Goal: Information Seeking & Learning: Learn about a topic

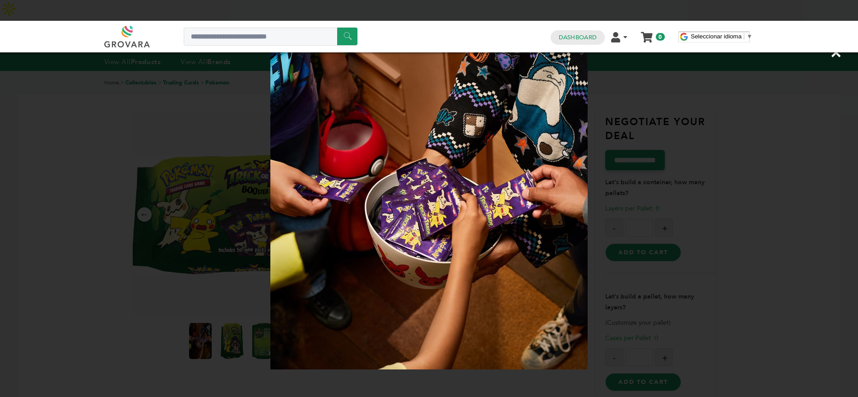
click at [156, 155] on div "×" at bounding box center [429, 198] width 858 height 397
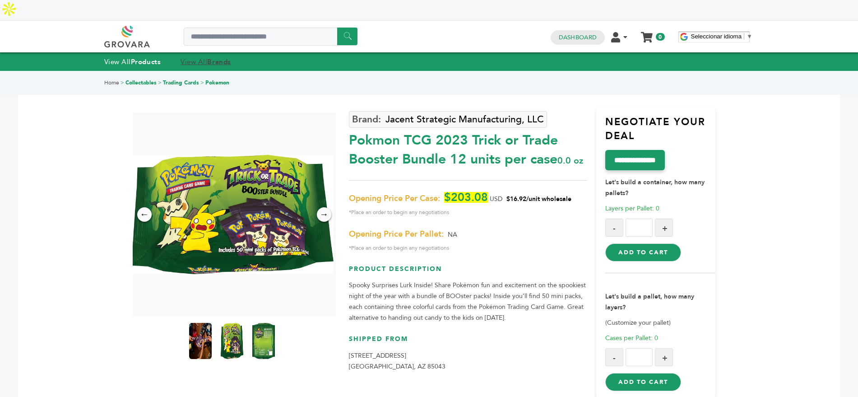
click at [220, 57] on strong "Brands" at bounding box center [218, 61] width 23 height 9
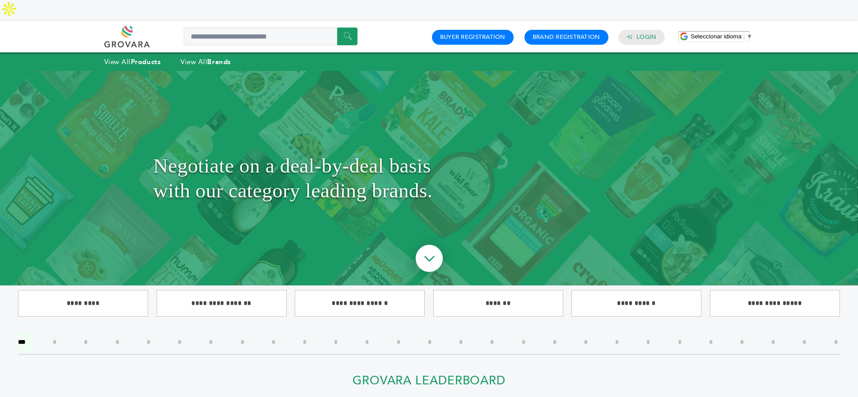
click at [526, 332] on input"] "*" at bounding box center [523, 341] width 17 height 19
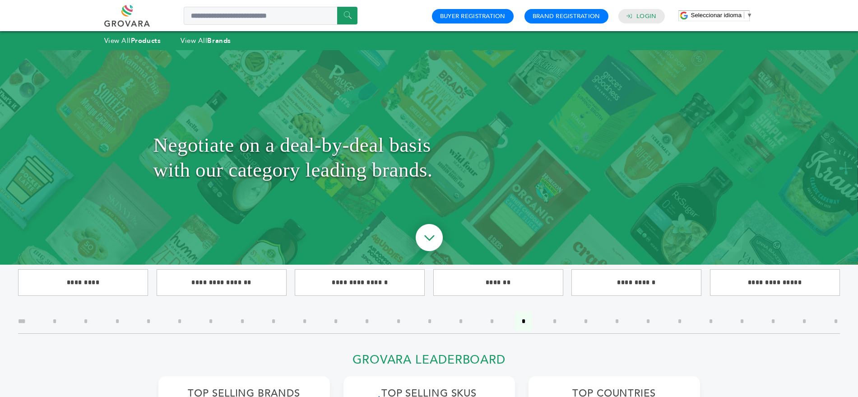
click at [397, 325] on input"] "*" at bounding box center [398, 321] width 17 height 19
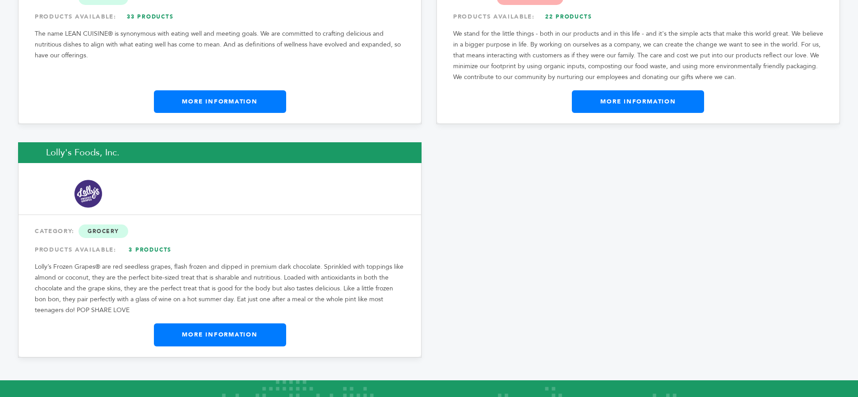
scroll to position [877, 0]
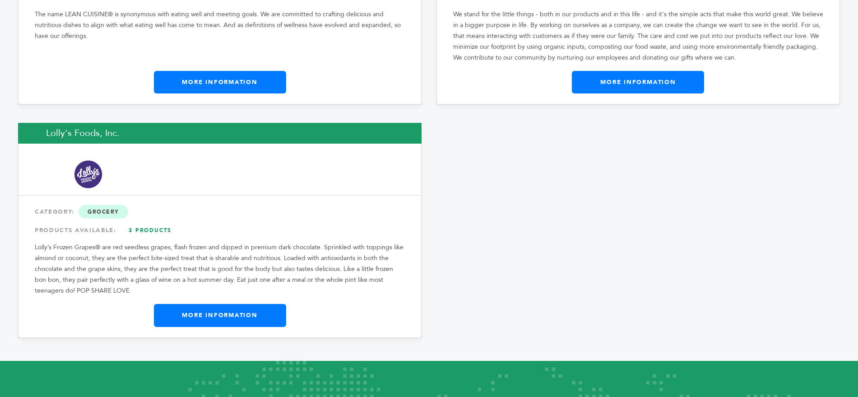
click at [222, 304] on link "More Information" at bounding box center [220, 315] width 132 height 23
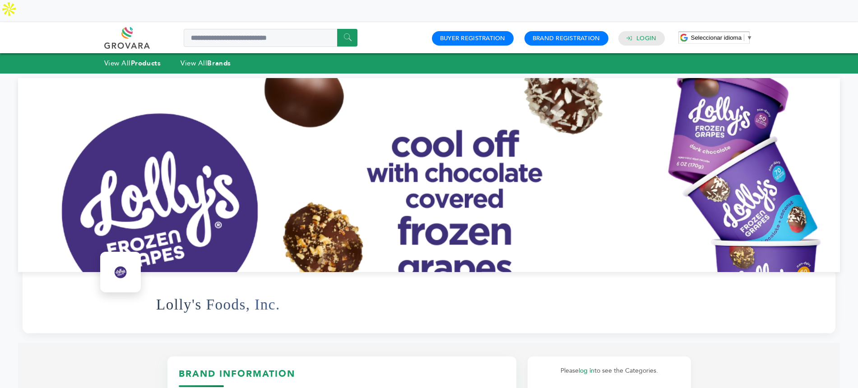
click at [653, 27] on div "0 0 Buyer Registration Brand Registration Login" at bounding box center [549, 38] width 242 height 22
click at [648, 34] on link "Login" at bounding box center [647, 38] width 20 height 8
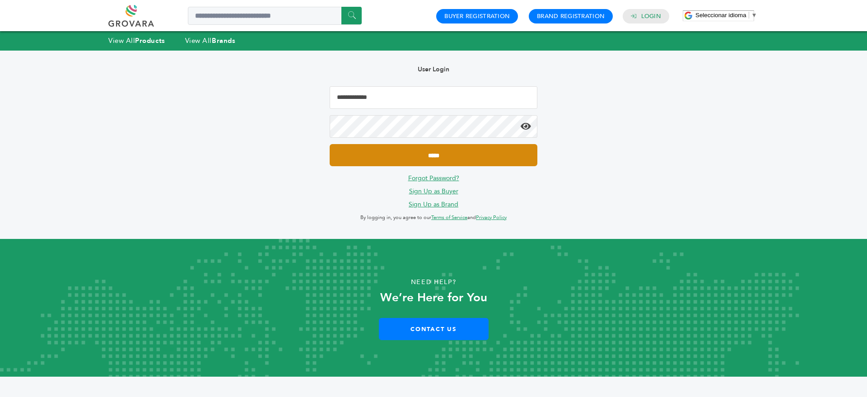
type input "**********"
click at [397, 154] on input "*****" at bounding box center [434, 155] width 208 height 22
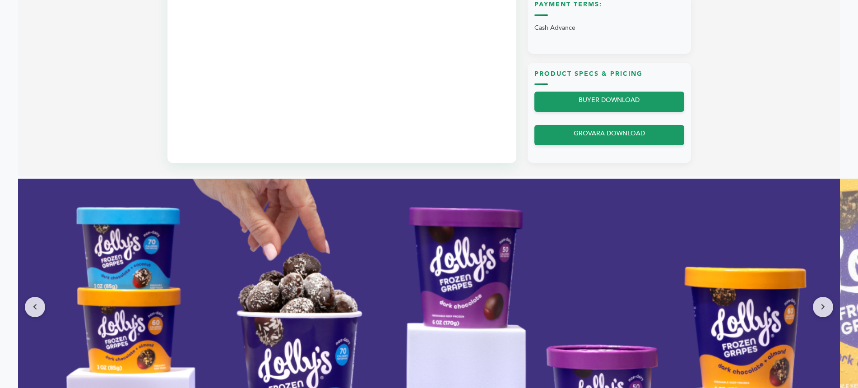
scroll to position [415, 0]
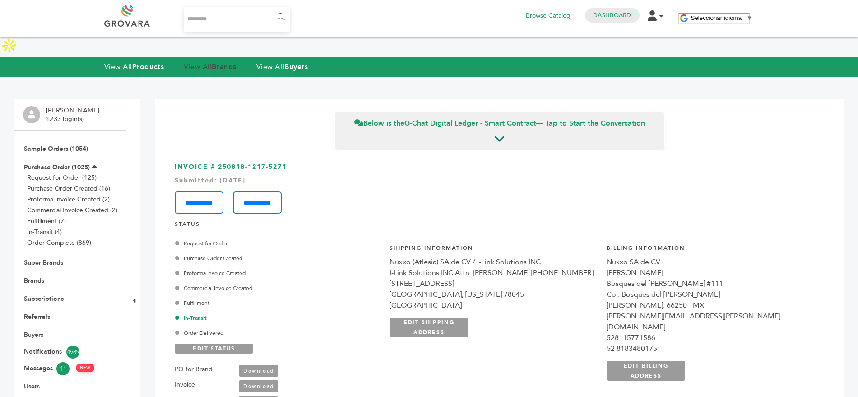
click at [217, 62] on strong "Brands" at bounding box center [224, 67] width 24 height 10
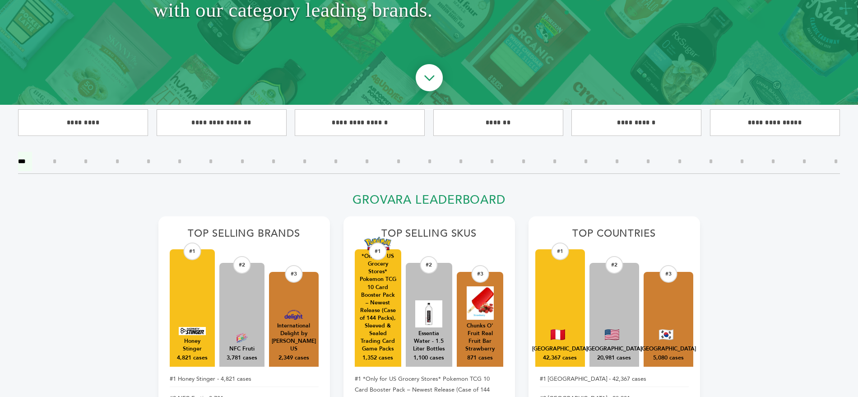
scroll to position [160, 0]
click at [680, 160] on input"] "*" at bounding box center [679, 161] width 17 height 19
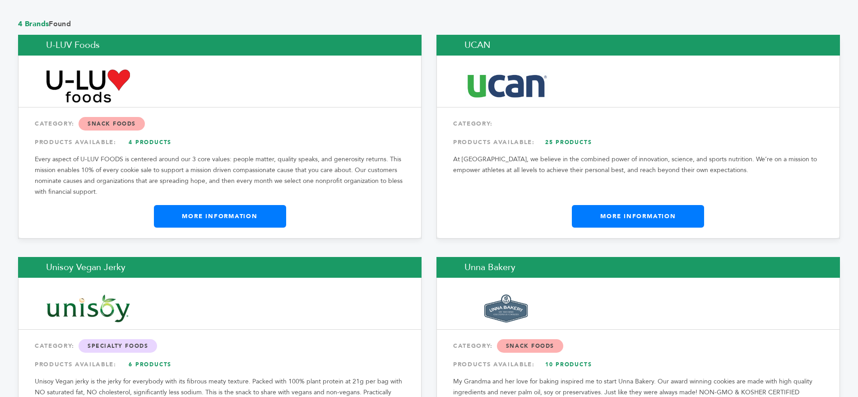
scroll to position [709, 0]
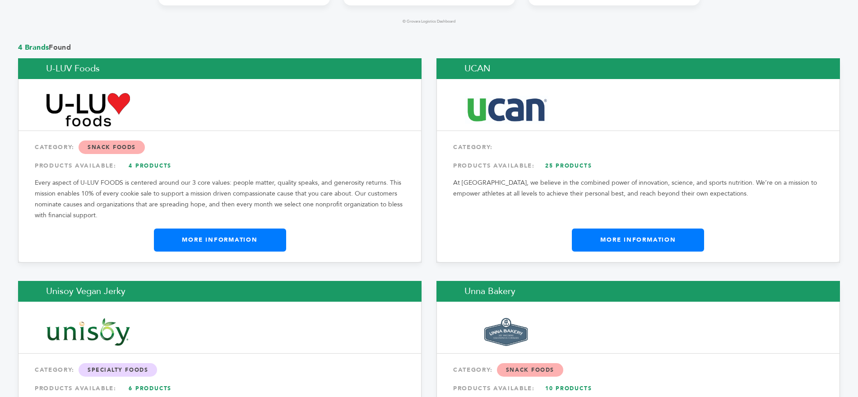
click at [635, 228] on link "More Information" at bounding box center [638, 239] width 132 height 23
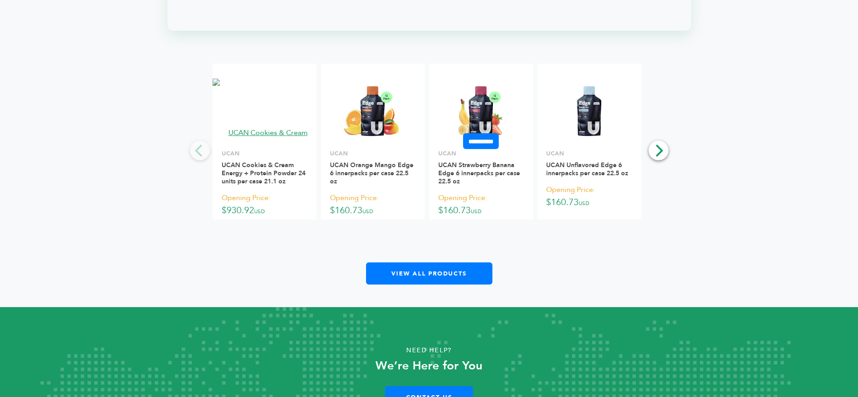
scroll to position [1280, 0]
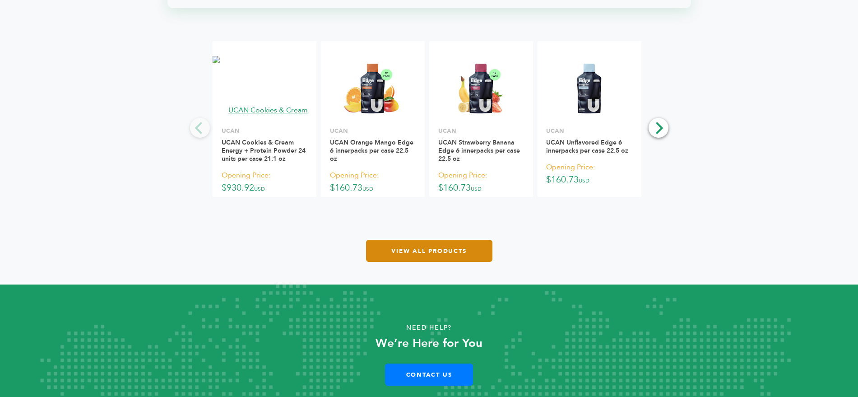
click at [410, 240] on link "View All Products" at bounding box center [429, 251] width 126 height 22
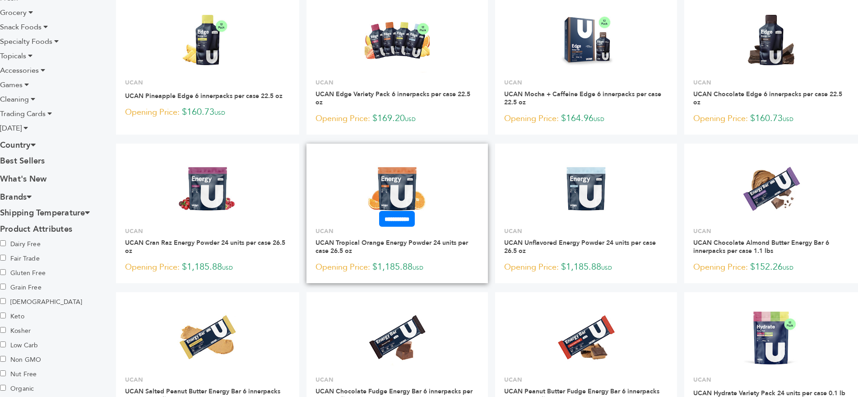
scroll to position [286, 0]
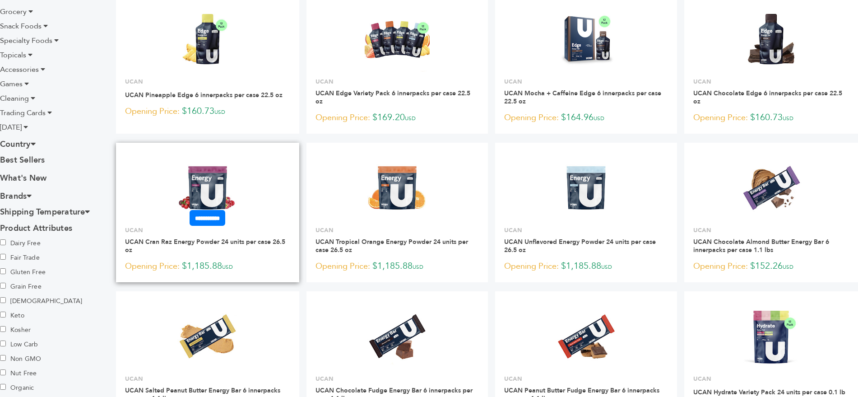
click at [229, 171] on img at bounding box center [207, 187] width 65 height 65
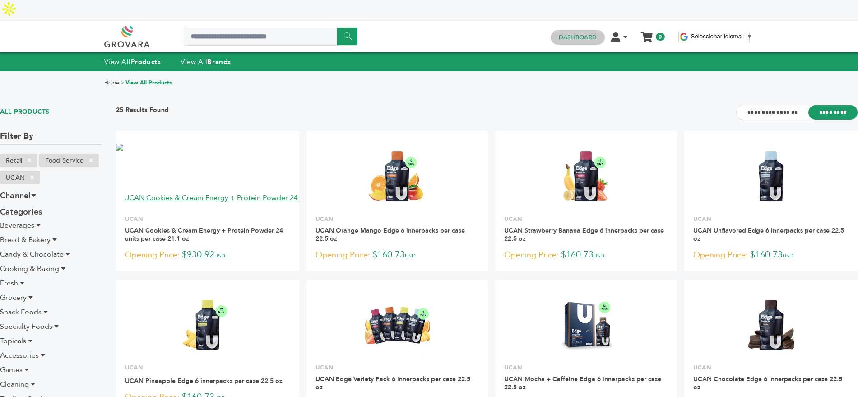
click at [574, 33] on link "Dashboard" at bounding box center [578, 37] width 38 height 8
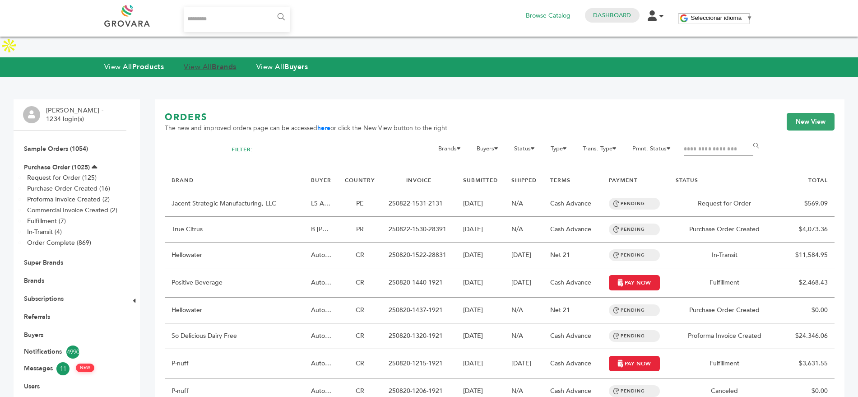
click at [197, 62] on link "View All Brands" at bounding box center [210, 67] width 53 height 10
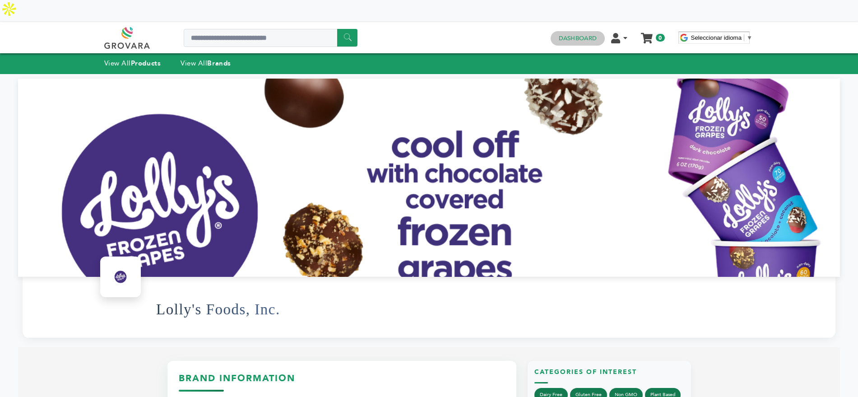
click at [577, 34] on link "Dashboard" at bounding box center [578, 38] width 38 height 8
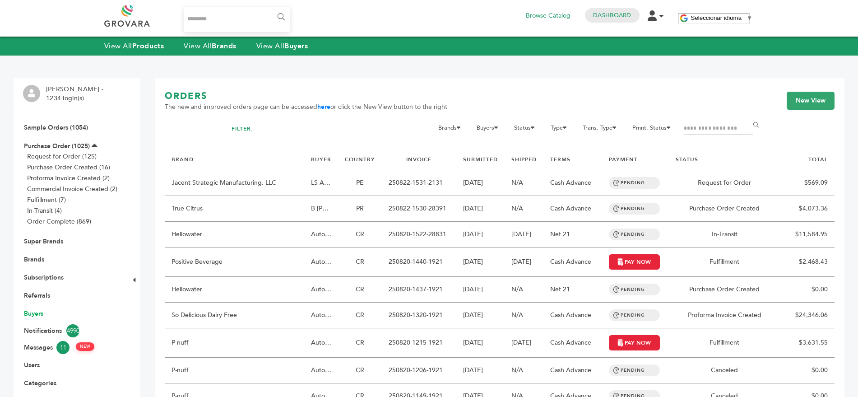
click at [28, 314] on link "Buyers" at bounding box center [33, 313] width 19 height 9
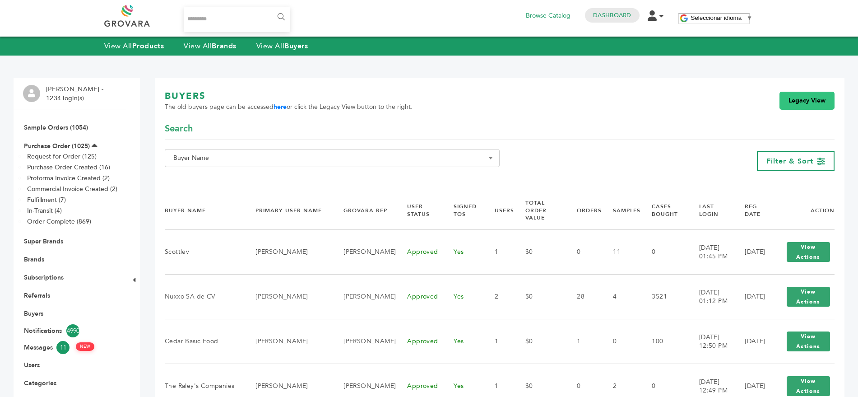
click at [804, 94] on link "Legacy View" at bounding box center [807, 101] width 55 height 18
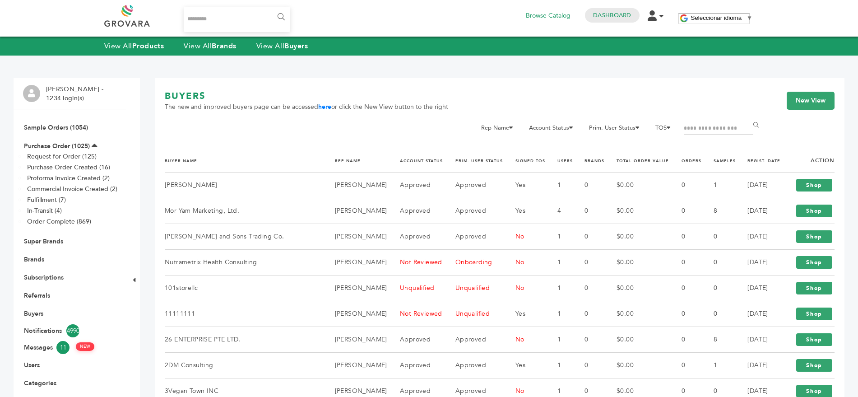
click at [702, 126] on input "Filter by keywords" at bounding box center [719, 128] width 70 height 13
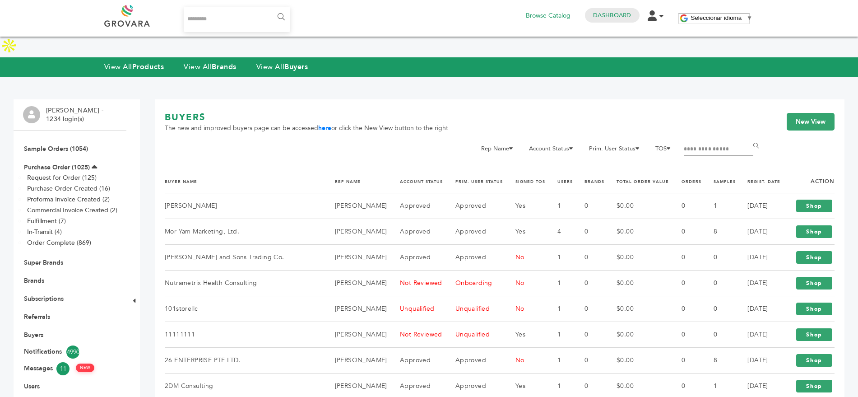
type input "**********"
click at [748, 137] on input "******" at bounding box center [758, 146] width 20 height 18
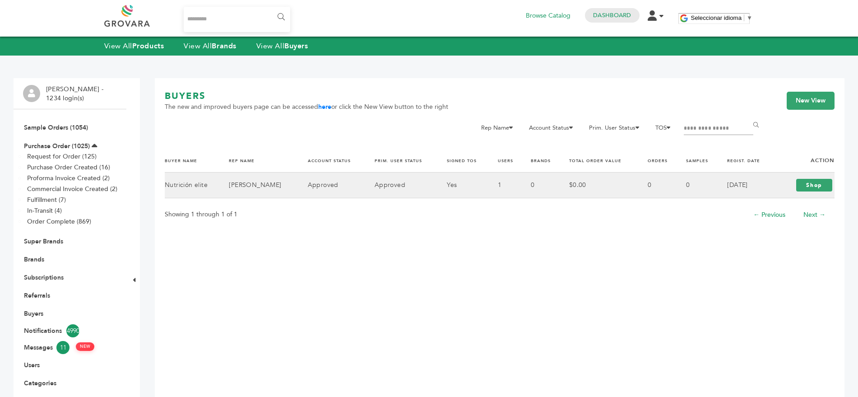
click at [201, 186] on td "Nutrición elite" at bounding box center [191, 185] width 53 height 26
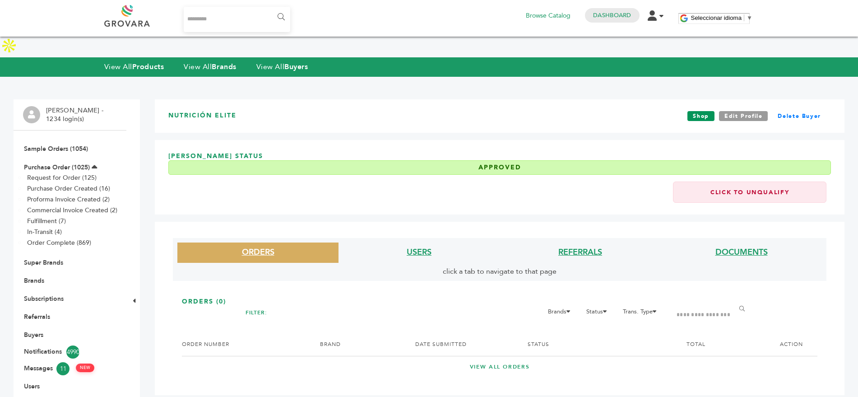
click at [701, 111] on link "Shop" at bounding box center [701, 116] width 27 height 10
